Goal: Contribute content: Add original content to the website for others to see

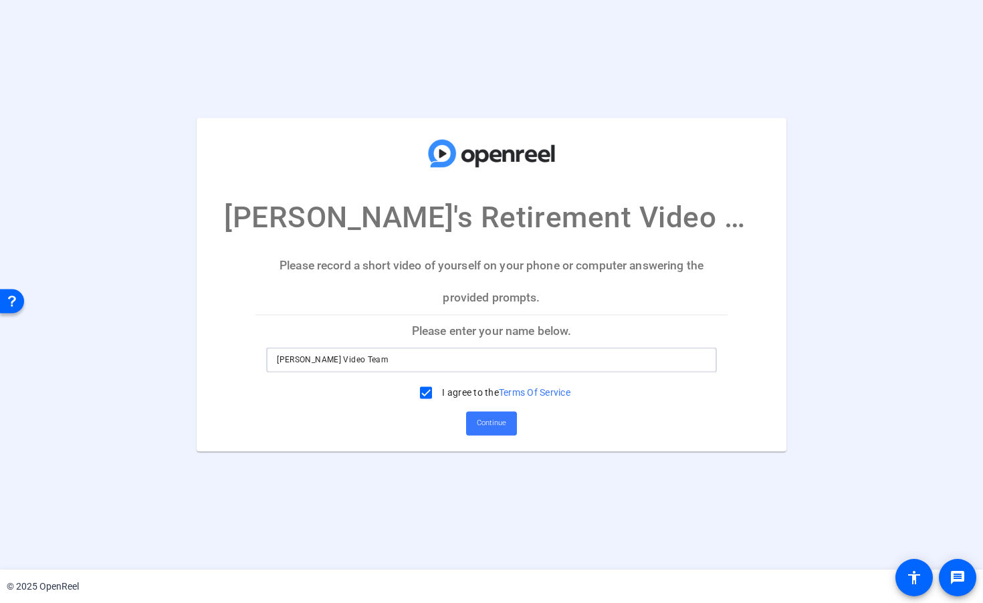
click at [424, 361] on input "[PERSON_NAME] Video Team" at bounding box center [491, 361] width 429 height 16
click at [396, 365] on input "[PERSON_NAME] Video Team" at bounding box center [491, 361] width 429 height 16
click at [492, 426] on span "Continue" at bounding box center [491, 424] width 29 height 20
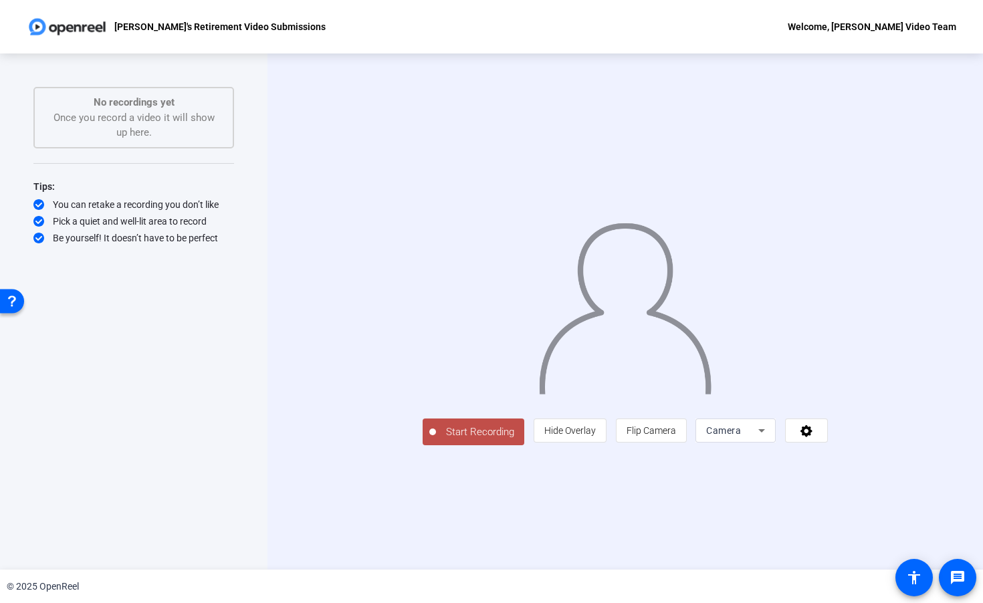
click at [436, 440] on span "Start Recording" at bounding box center [480, 432] width 88 height 15
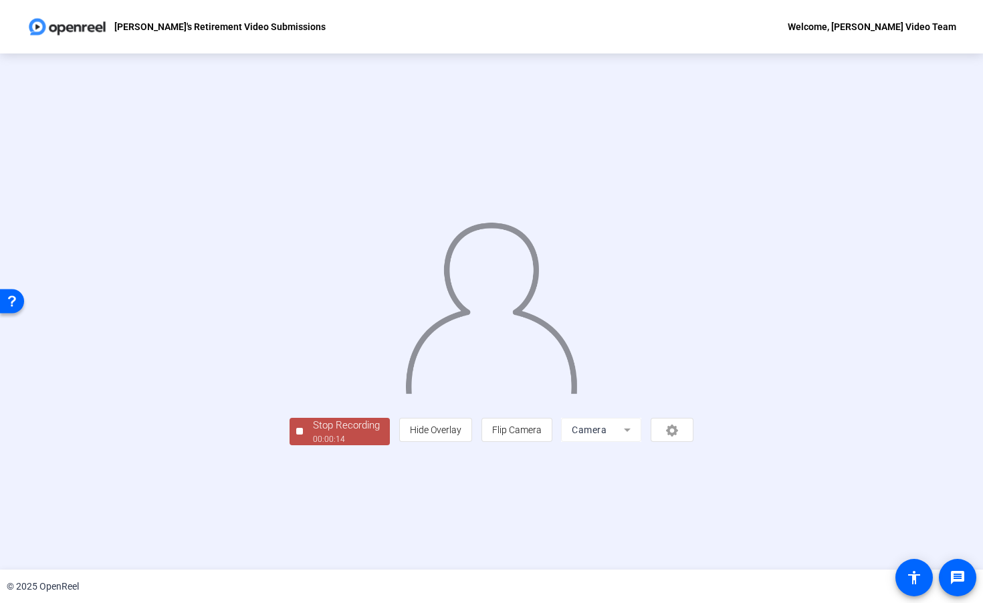
click at [313, 433] on div "Stop Recording" at bounding box center [346, 425] width 67 height 15
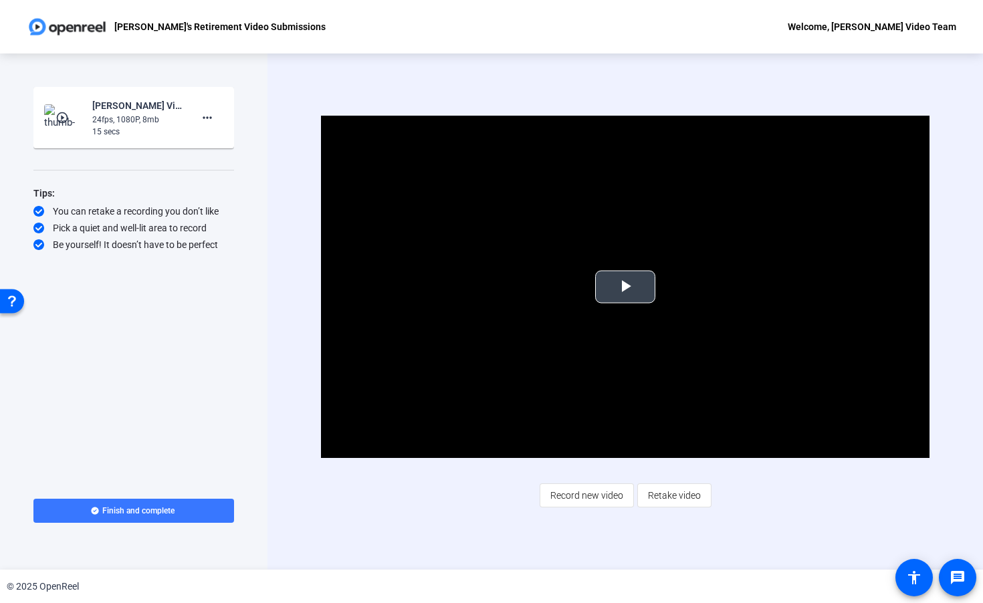
click at [625, 287] on span "Video Player" at bounding box center [625, 287] width 0 height 0
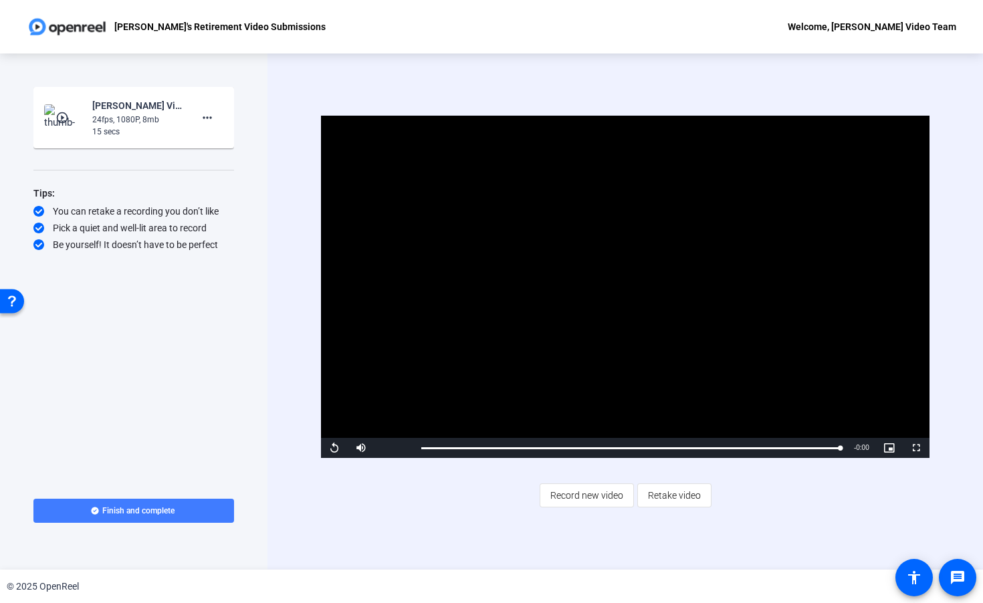
click at [168, 512] on span "Finish and complete" at bounding box center [138, 511] width 72 height 11
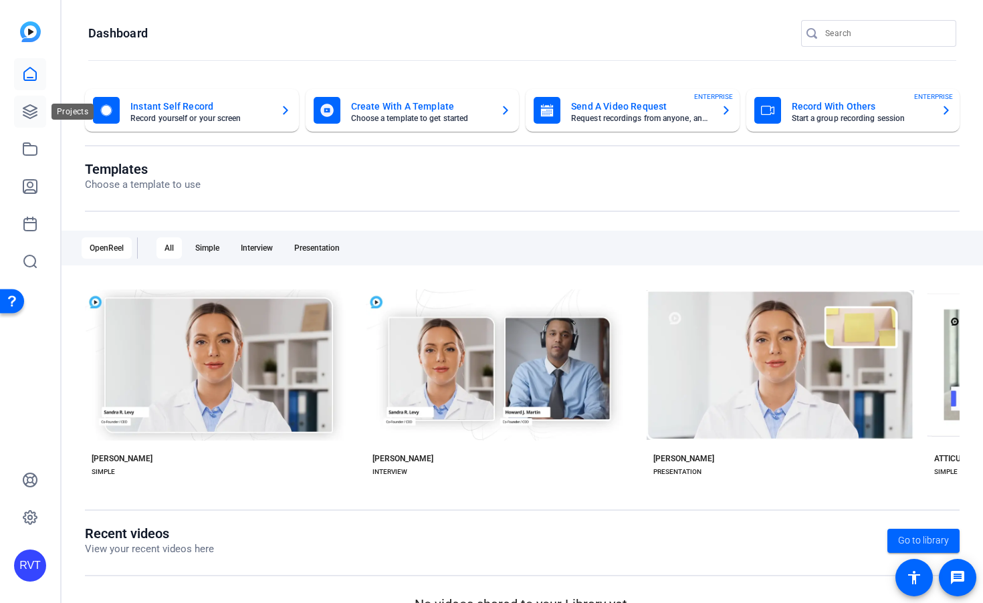
click at [26, 98] on link at bounding box center [30, 112] width 32 height 32
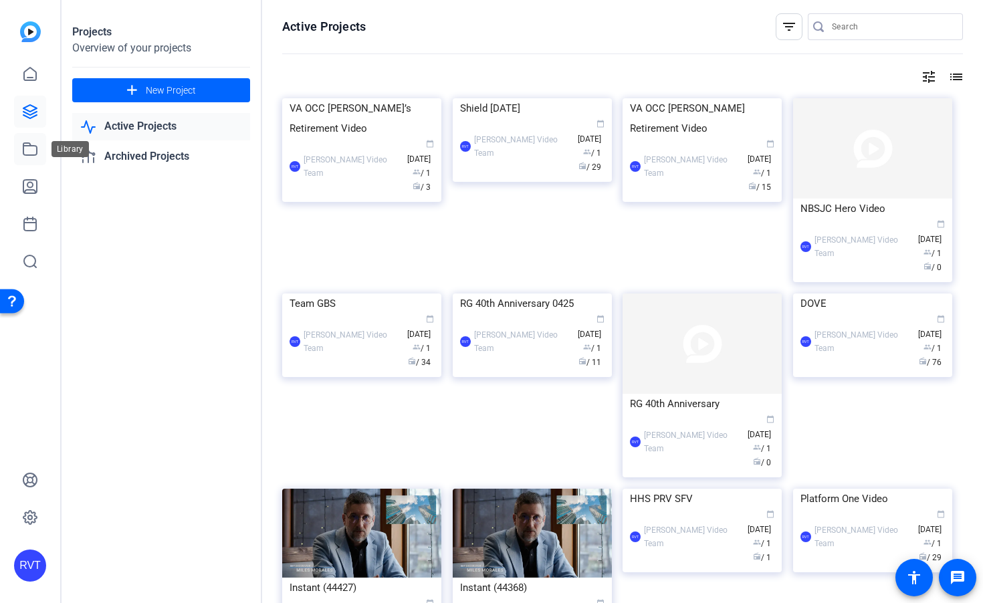
click at [23, 157] on icon at bounding box center [30, 149] width 16 height 16
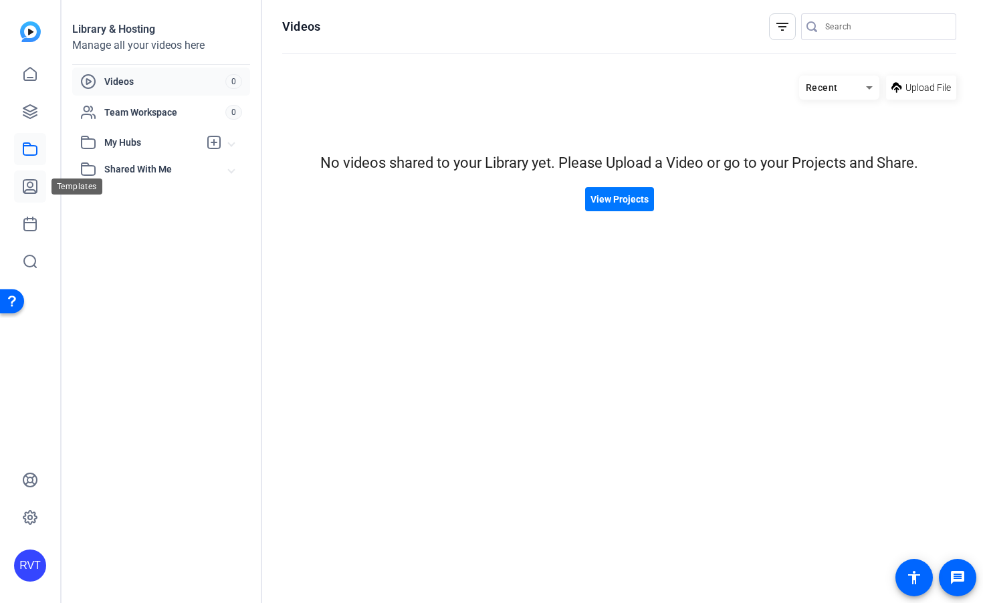
click at [37, 178] on link at bounding box center [30, 187] width 32 height 32
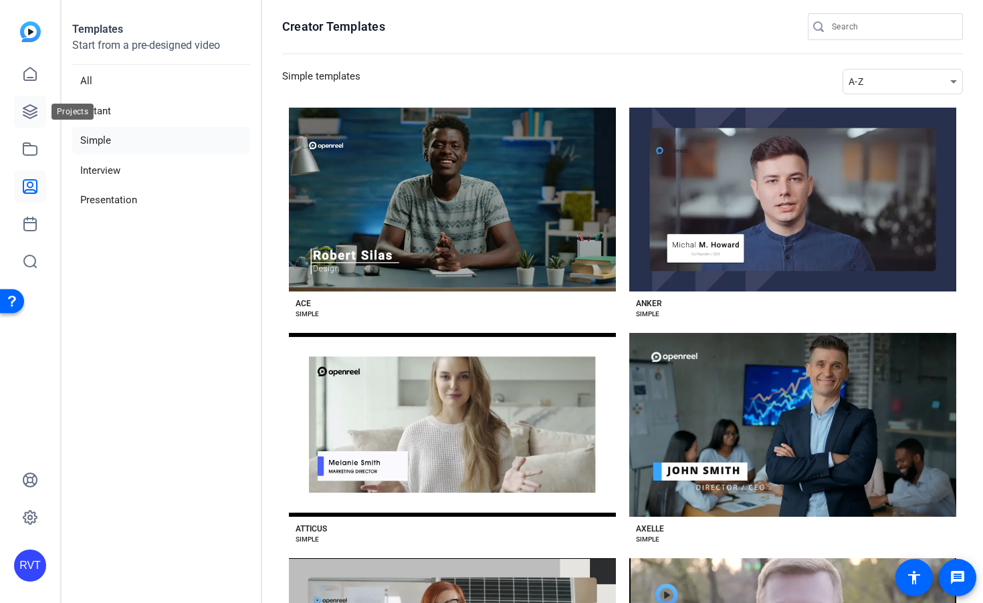
click at [32, 110] on icon at bounding box center [30, 112] width 16 height 16
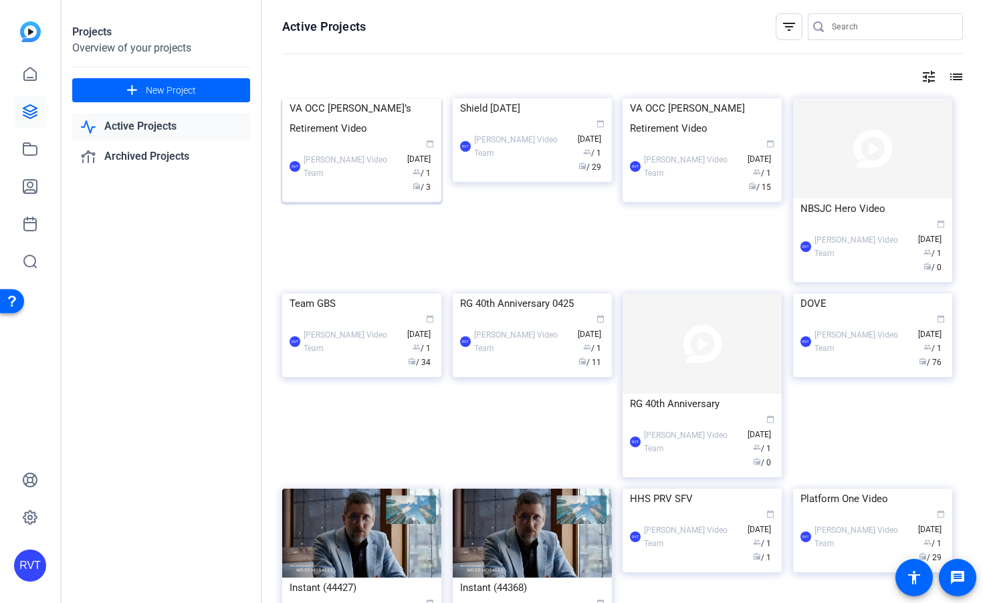
click at [353, 138] on div "VA OCC Harold’s Retirement Video" at bounding box center [362, 118] width 144 height 40
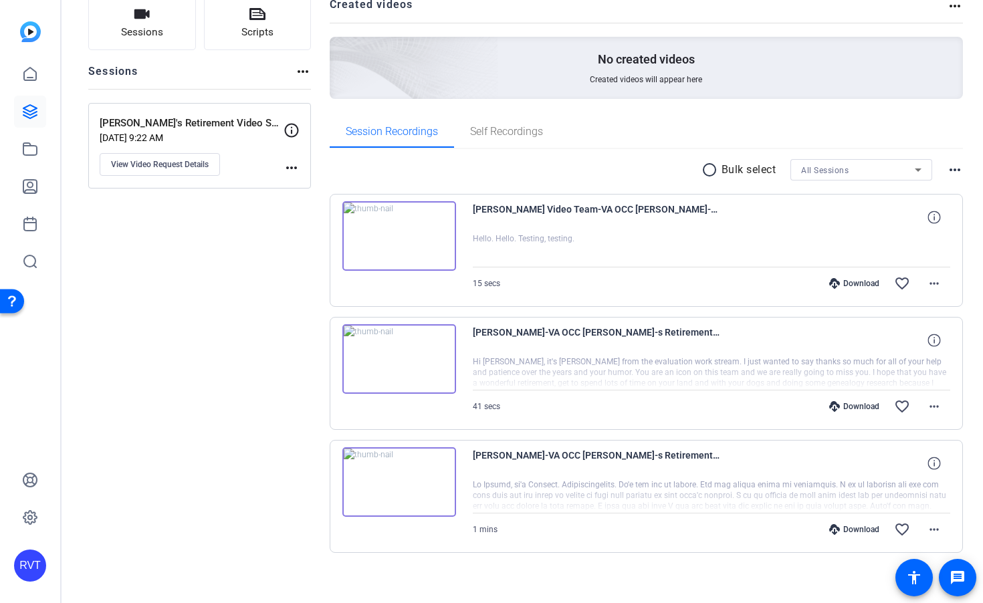
scroll to position [110, 0]
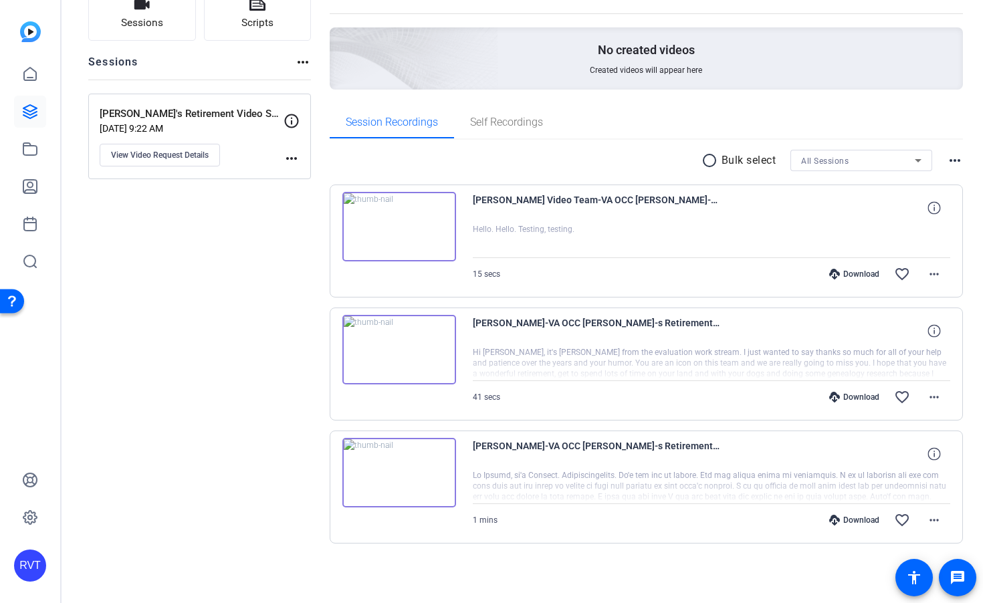
click at [397, 234] on img at bounding box center [399, 227] width 114 height 70
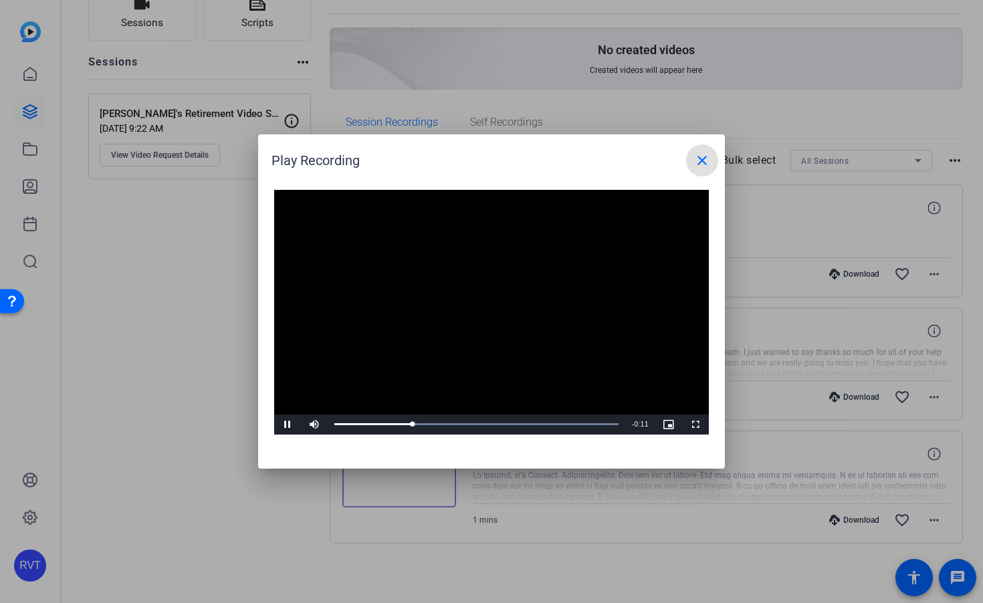
click at [710, 163] on span at bounding box center [702, 160] width 32 height 32
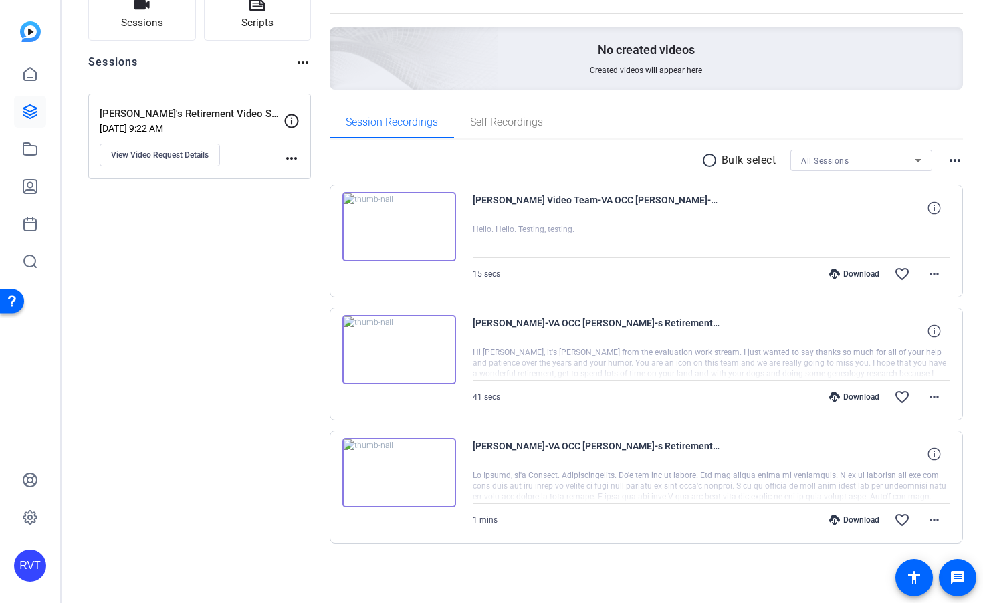
click at [399, 227] on img at bounding box center [399, 227] width 114 height 70
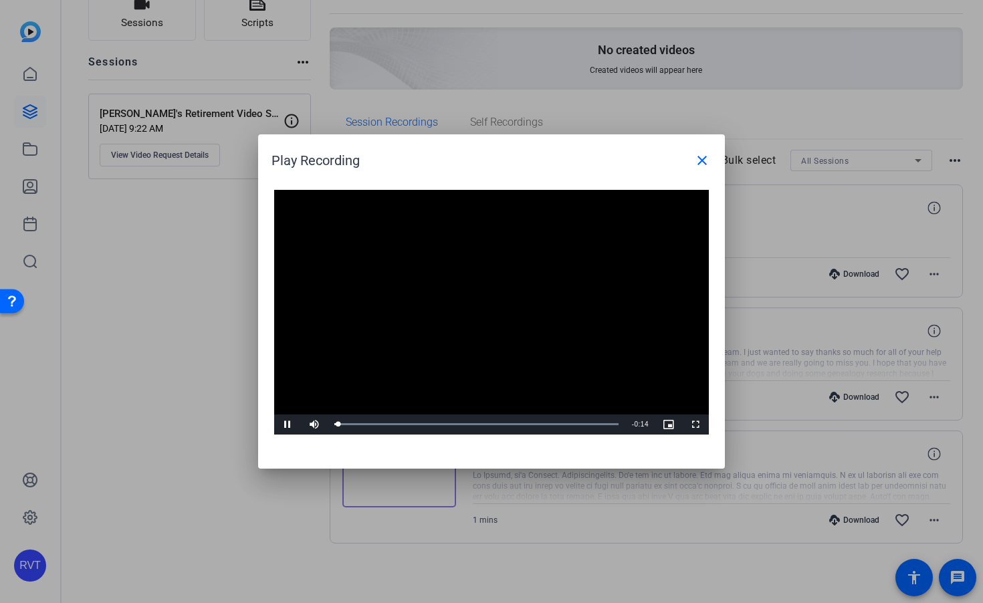
click at [465, 289] on video "Video Player" at bounding box center [491, 312] width 435 height 245
click at [491, 289] on video "Video Player" at bounding box center [491, 312] width 435 height 245
click at [128, 241] on div at bounding box center [491, 301] width 983 height 603
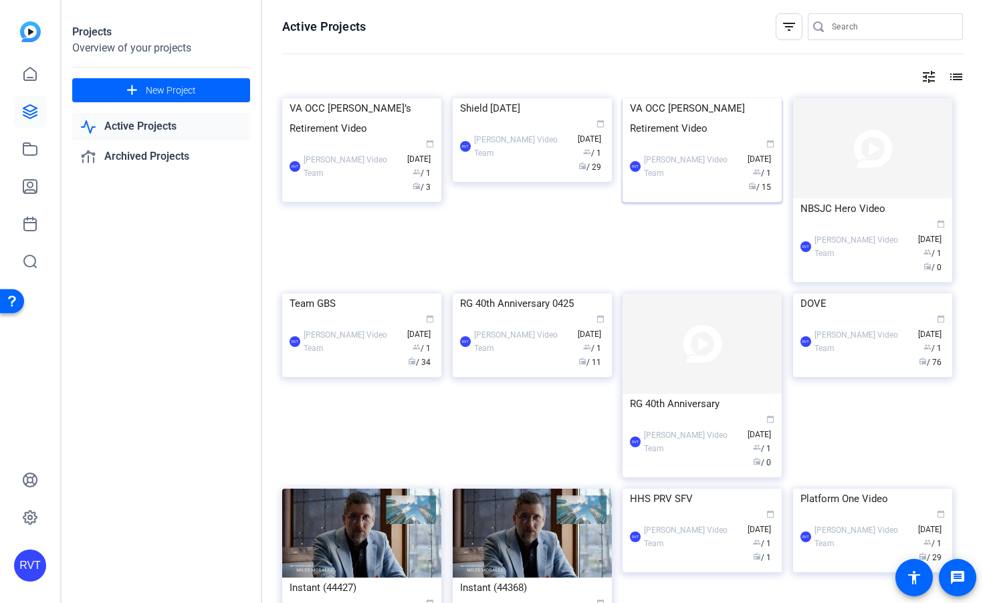
click at [682, 138] on div "VA OCC Rita Kobb Retirement Video" at bounding box center [702, 118] width 144 height 40
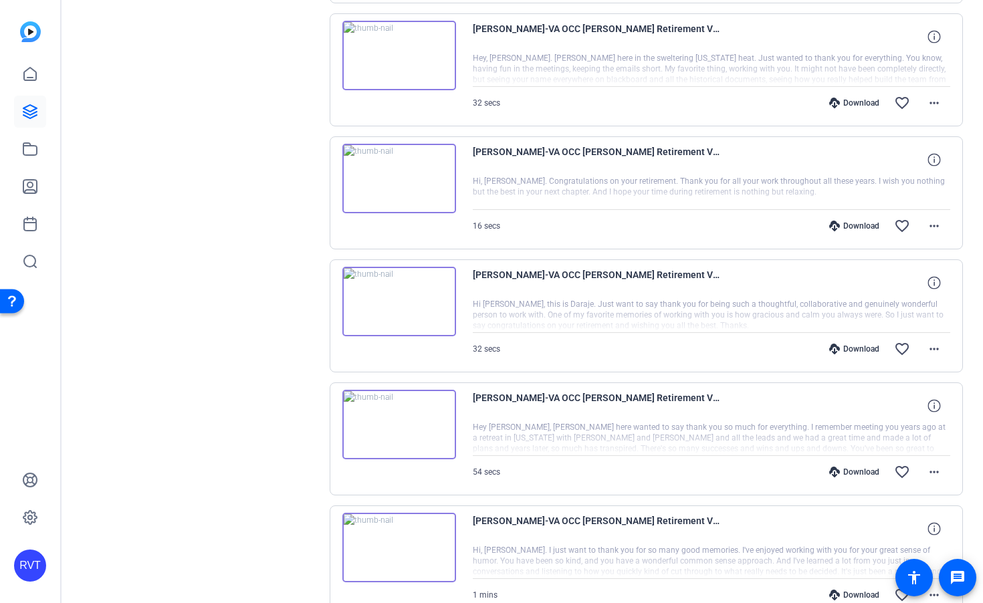
scroll to position [995, 0]
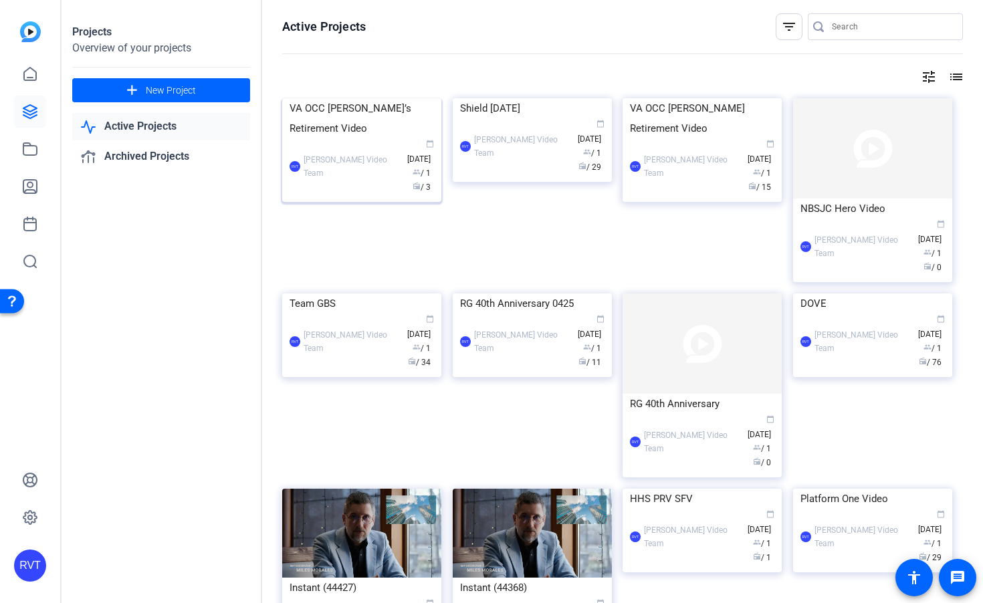
click at [357, 138] on div "VA OCC Harold’s Retirement Video" at bounding box center [362, 118] width 144 height 40
click at [387, 98] on img at bounding box center [361, 98] width 159 height 0
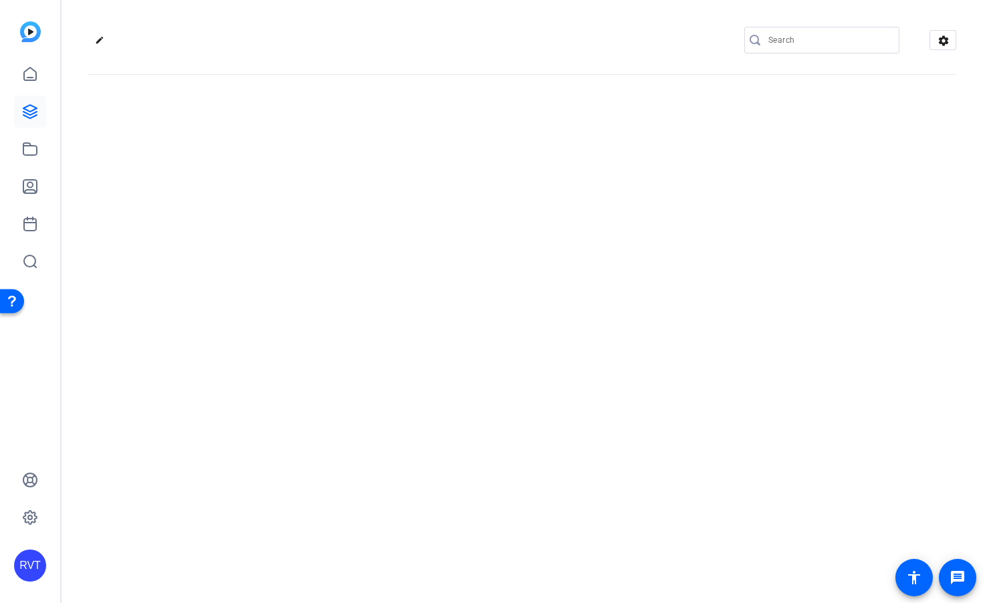
click at [387, 170] on div "edit settings" at bounding box center [523, 301] width 922 height 603
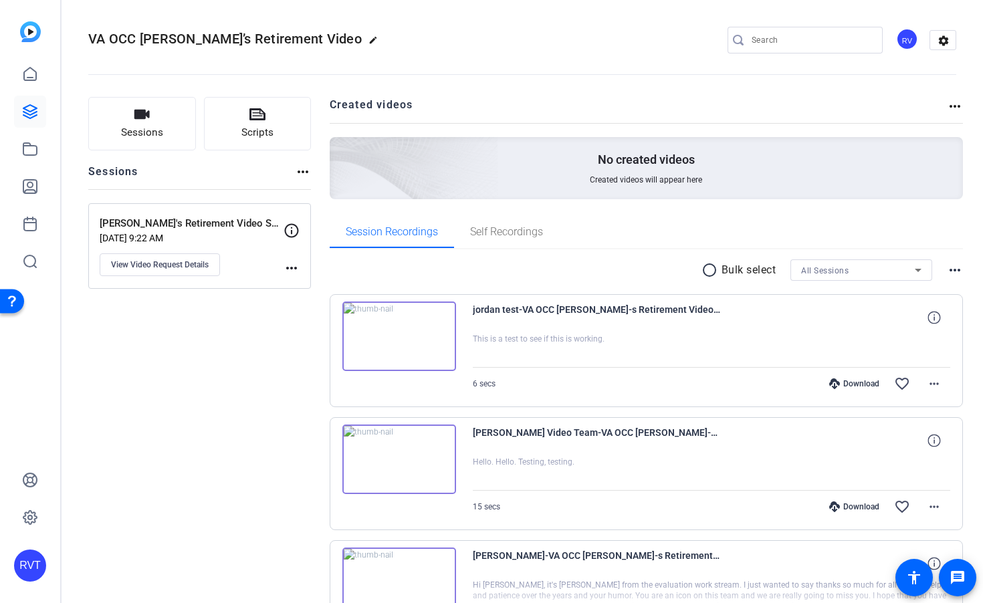
click at [146, 363] on div "Sessions Scripts Sessions more_horiz Harold's Retirement Video Submissions Sep …" at bounding box center [199, 458] width 223 height 722
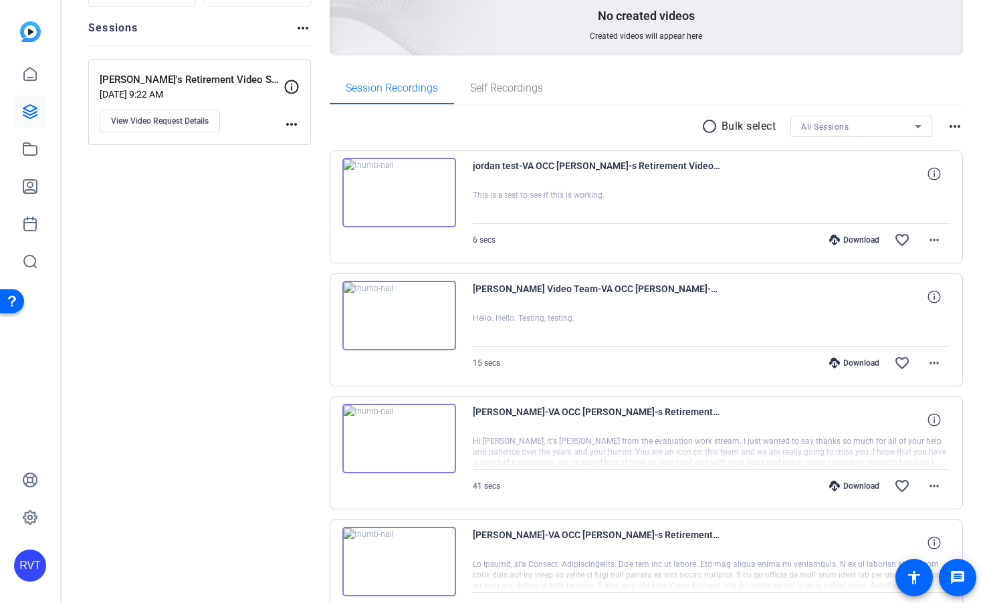
scroll to position [233, 0]
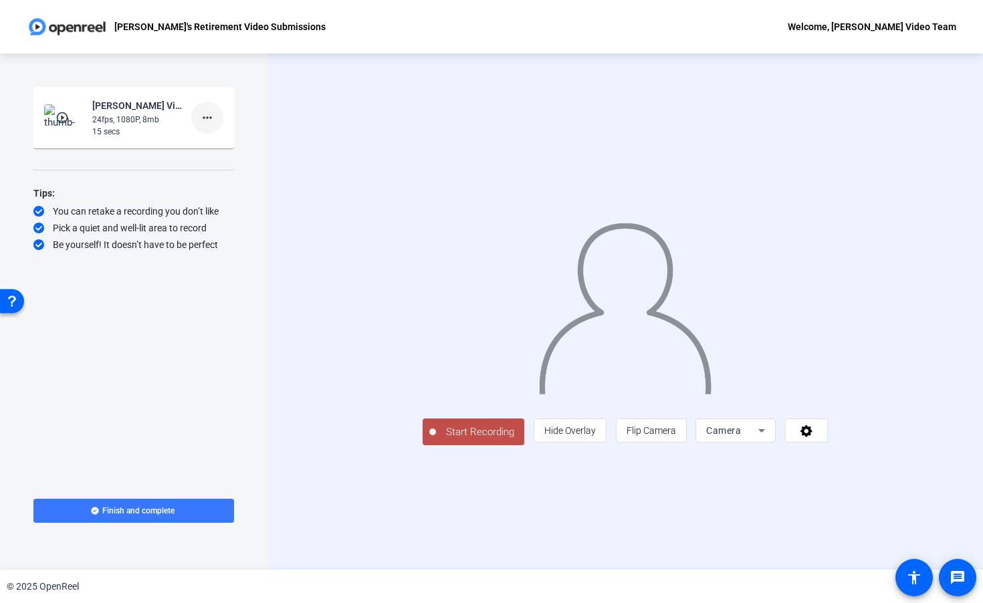
click at [203, 116] on mat-icon "more_horiz" at bounding box center [207, 118] width 16 height 16
click at [203, 116] on div at bounding box center [491, 301] width 983 height 603
click at [68, 21] on img at bounding box center [67, 26] width 81 height 27
click at [34, 18] on img at bounding box center [67, 26] width 81 height 27
